Goal: Find specific page/section: Find specific page/section

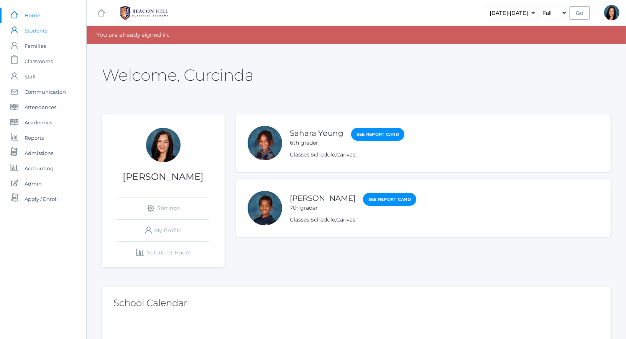
click at [37, 34] on span "Students" at bounding box center [36, 30] width 23 height 15
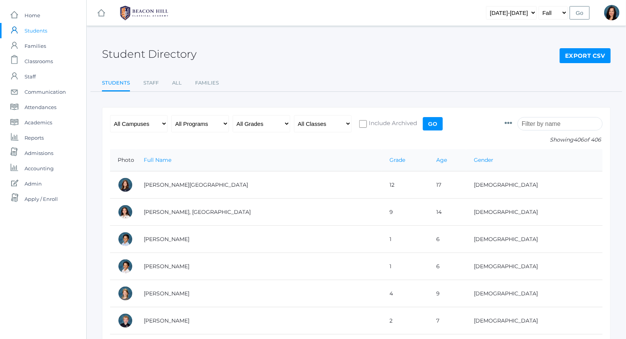
click at [555, 125] on input "search" at bounding box center [559, 123] width 85 height 13
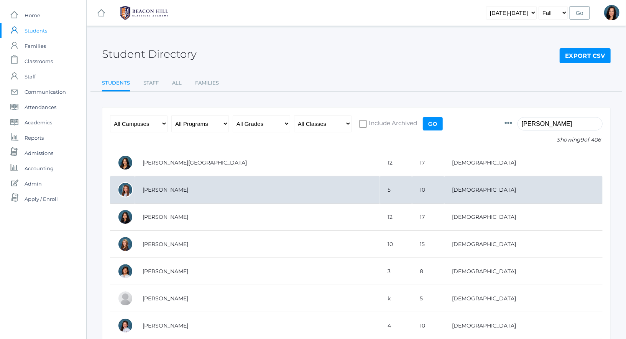
type input "ella"
click at [149, 192] on td "[PERSON_NAME]" at bounding box center [257, 190] width 245 height 27
